Goal: Answer question/provide support

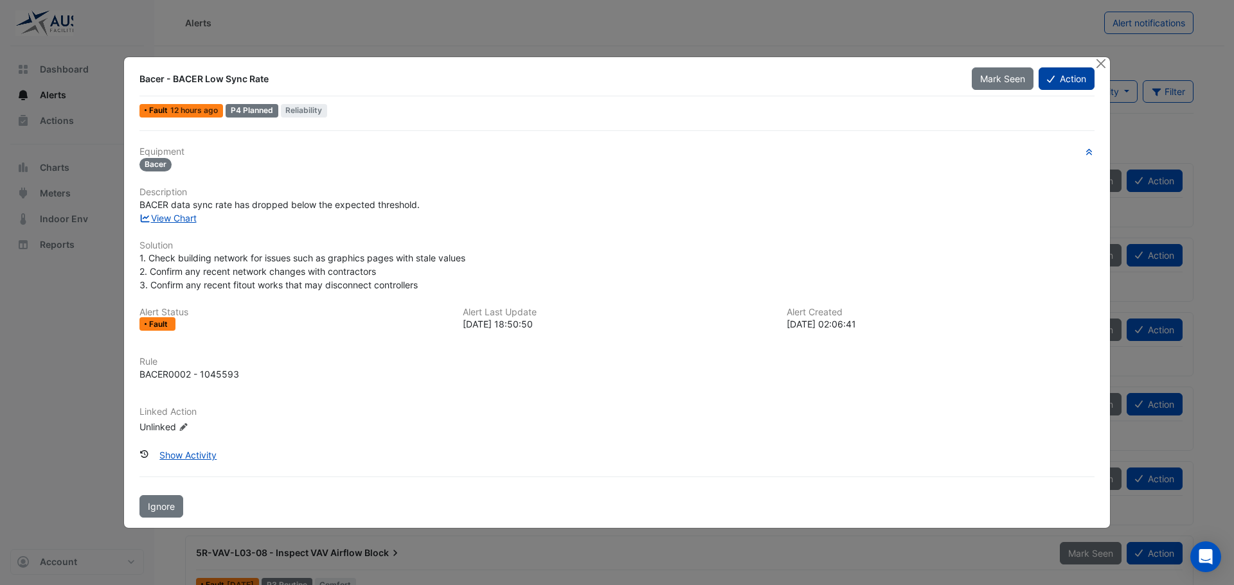
click at [1057, 79] on button "Action" at bounding box center [1067, 78] width 56 height 22
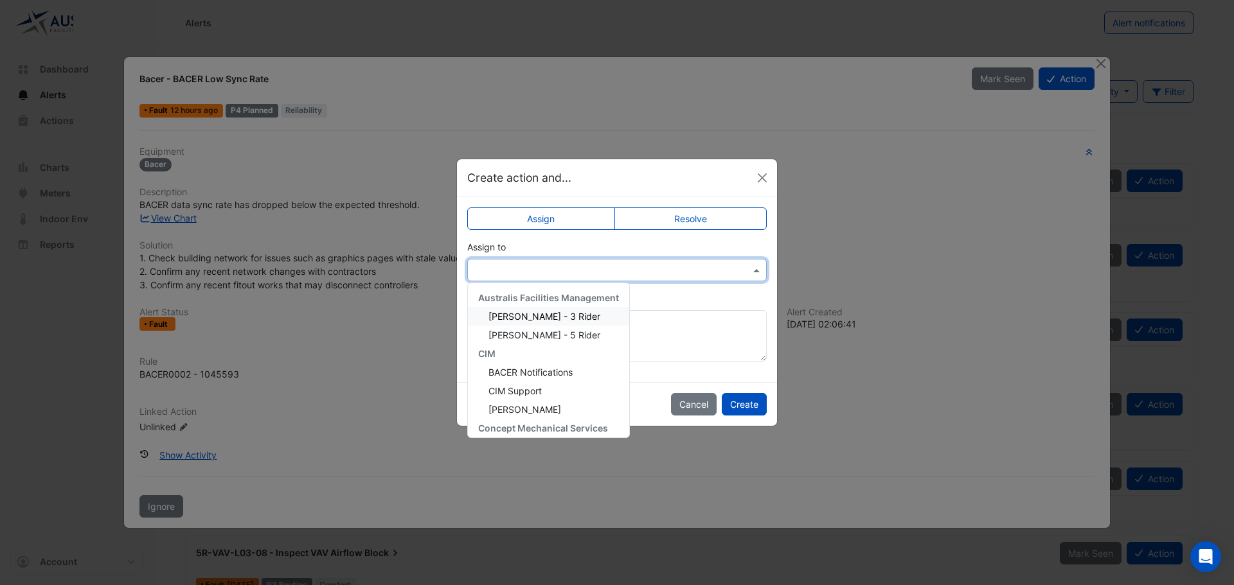
click at [523, 268] on input "text" at bounding box center [604, 270] width 260 height 13
click at [555, 390] on div "CIM Support" at bounding box center [548, 391] width 161 height 19
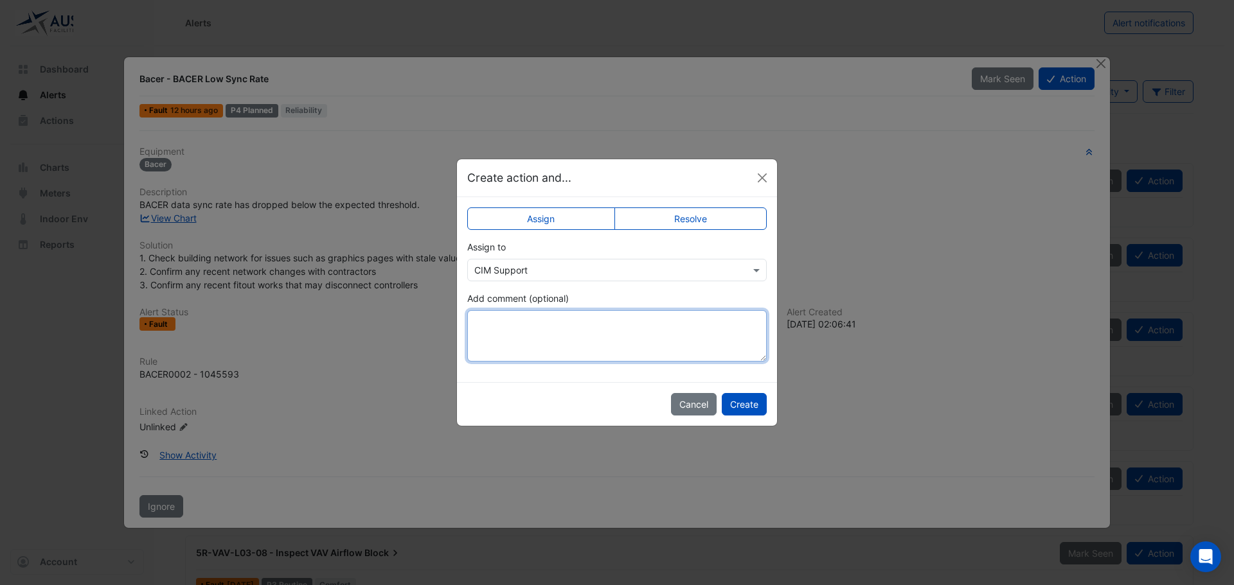
click at [581, 330] on textarea "Add comment (optional)" at bounding box center [616, 335] width 299 height 51
type textarea "**********"
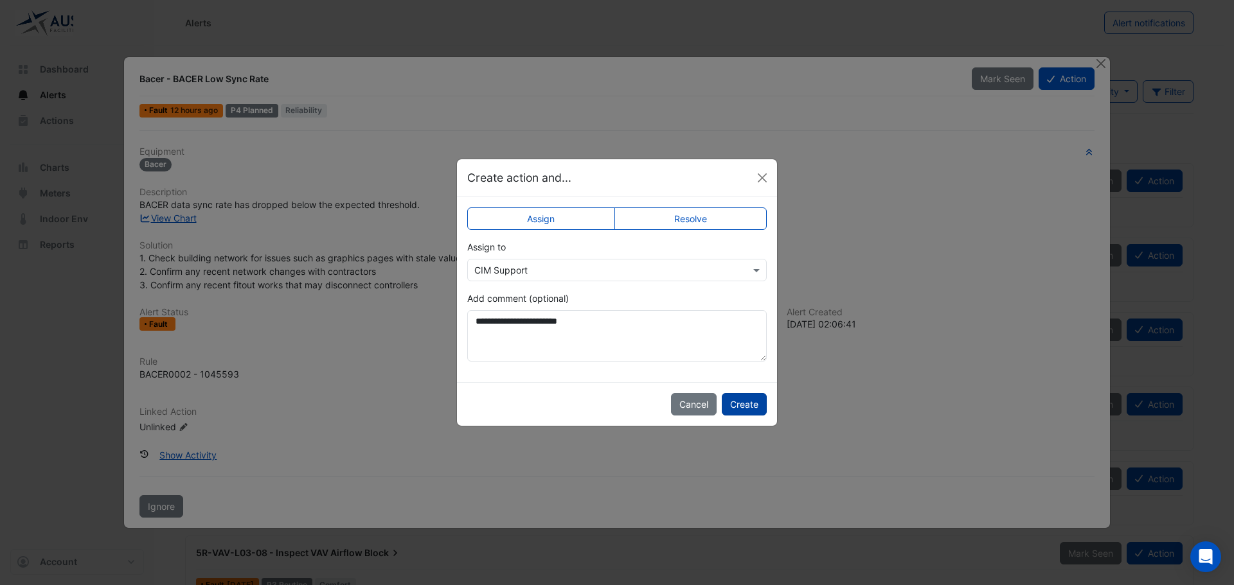
click at [754, 406] on button "Create" at bounding box center [744, 404] width 45 height 22
